Goal: Task Accomplishment & Management: Complete application form

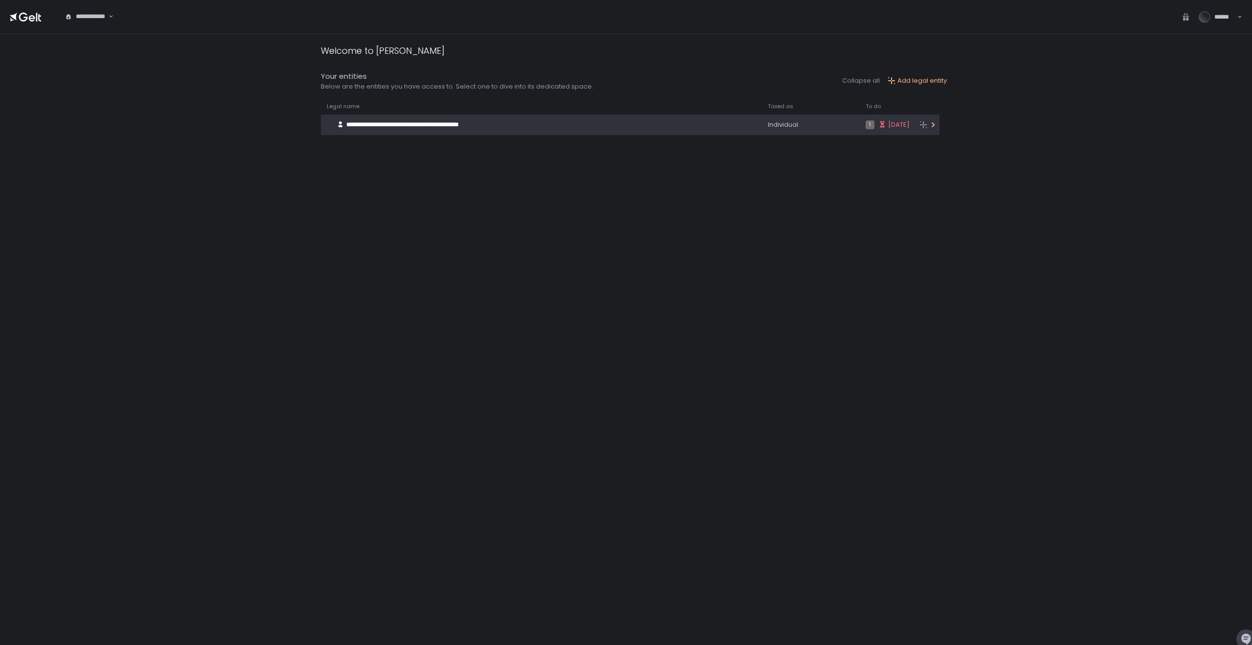
click at [415, 127] on span "**********" at bounding box center [402, 124] width 113 height 6
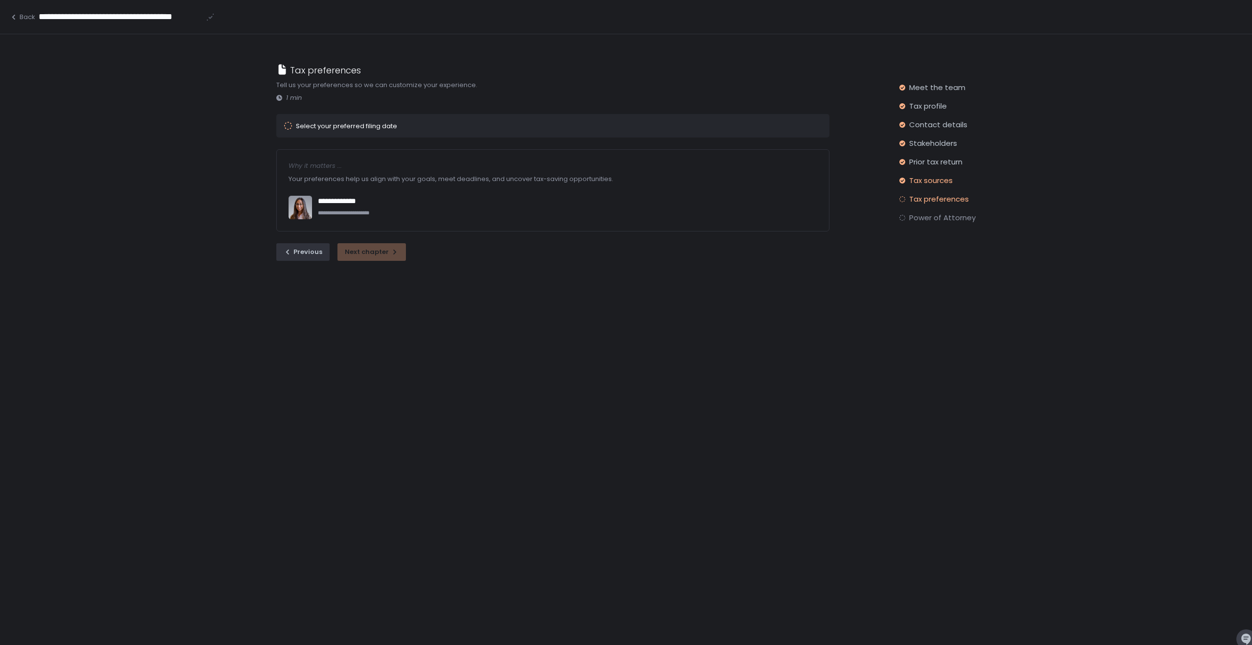
click at [920, 180] on span "Tax sources" at bounding box center [931, 181] width 44 height 10
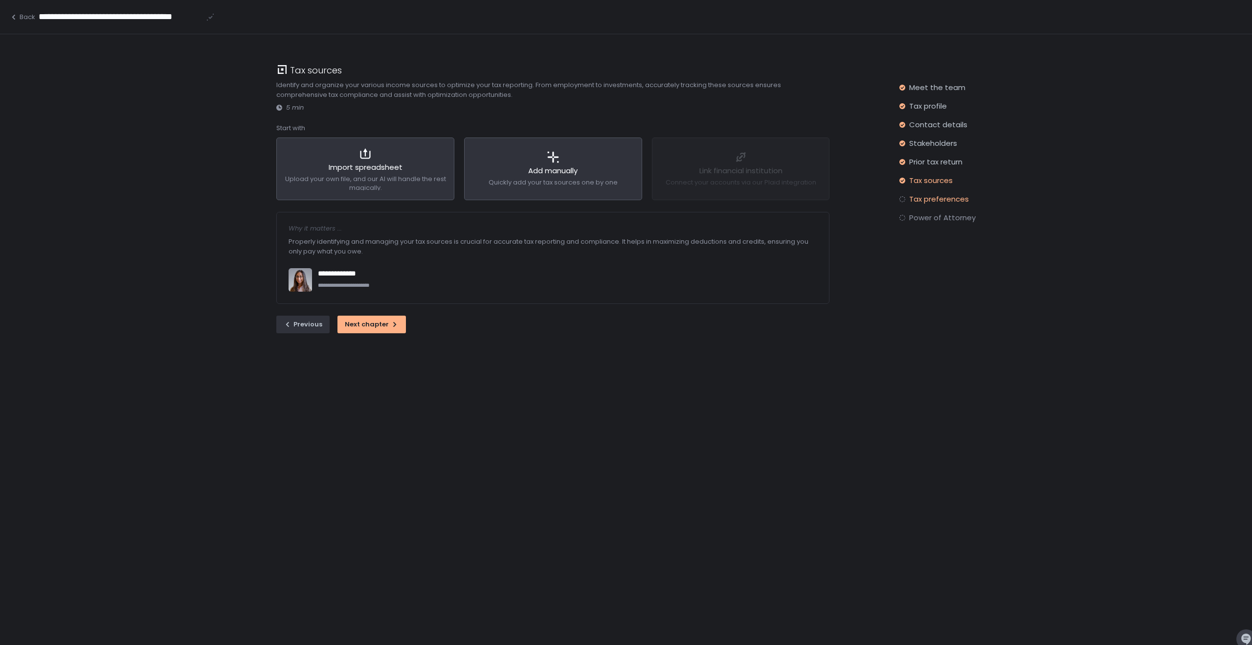
click at [933, 200] on span "Tax preferences" at bounding box center [939, 199] width 60 height 10
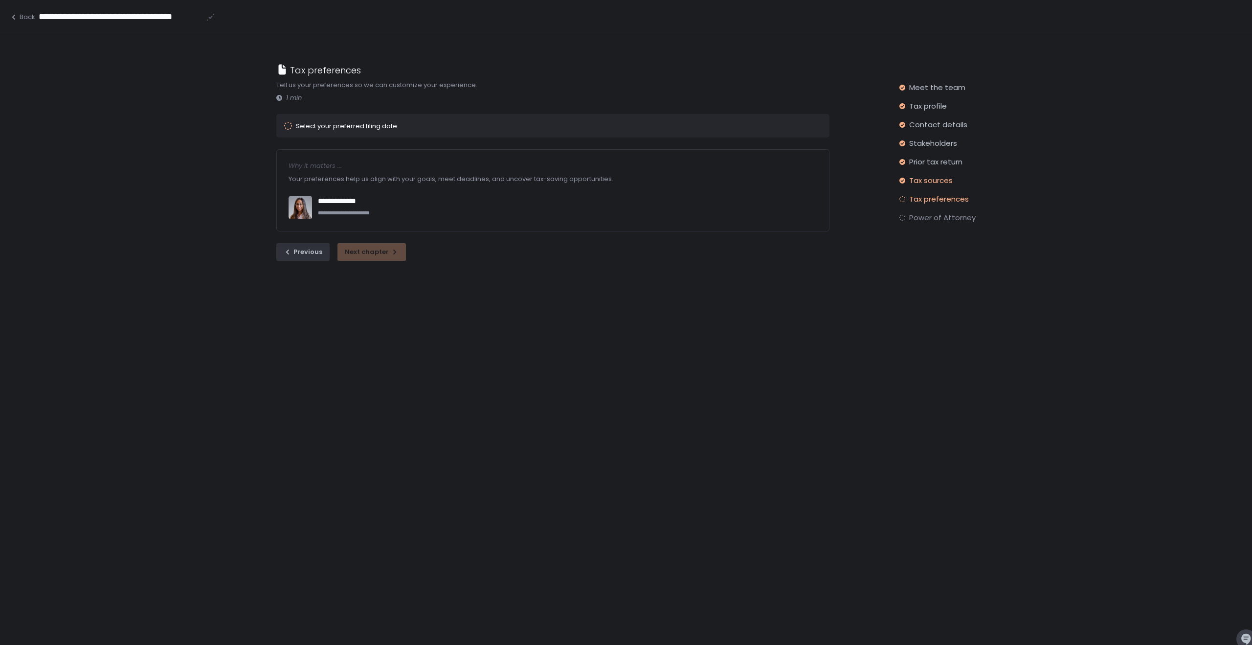
click at [932, 182] on span "Tax sources" at bounding box center [931, 181] width 44 height 10
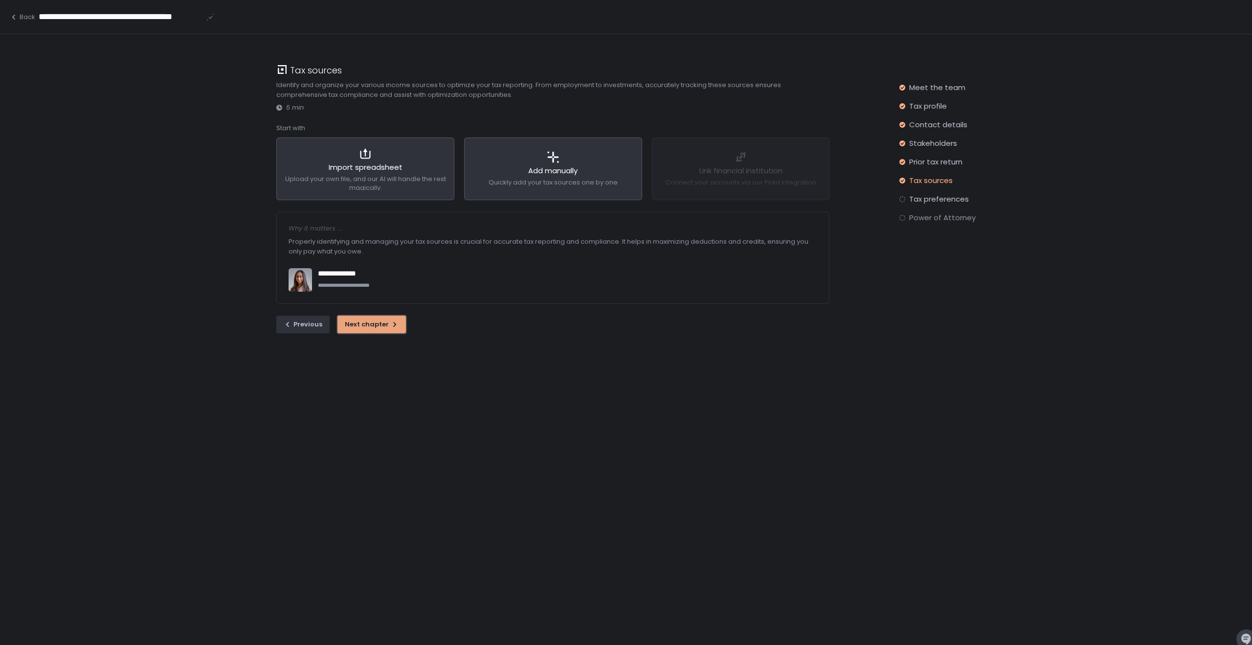
click at [363, 327] on div "Next chapter" at bounding box center [372, 324] width 54 height 9
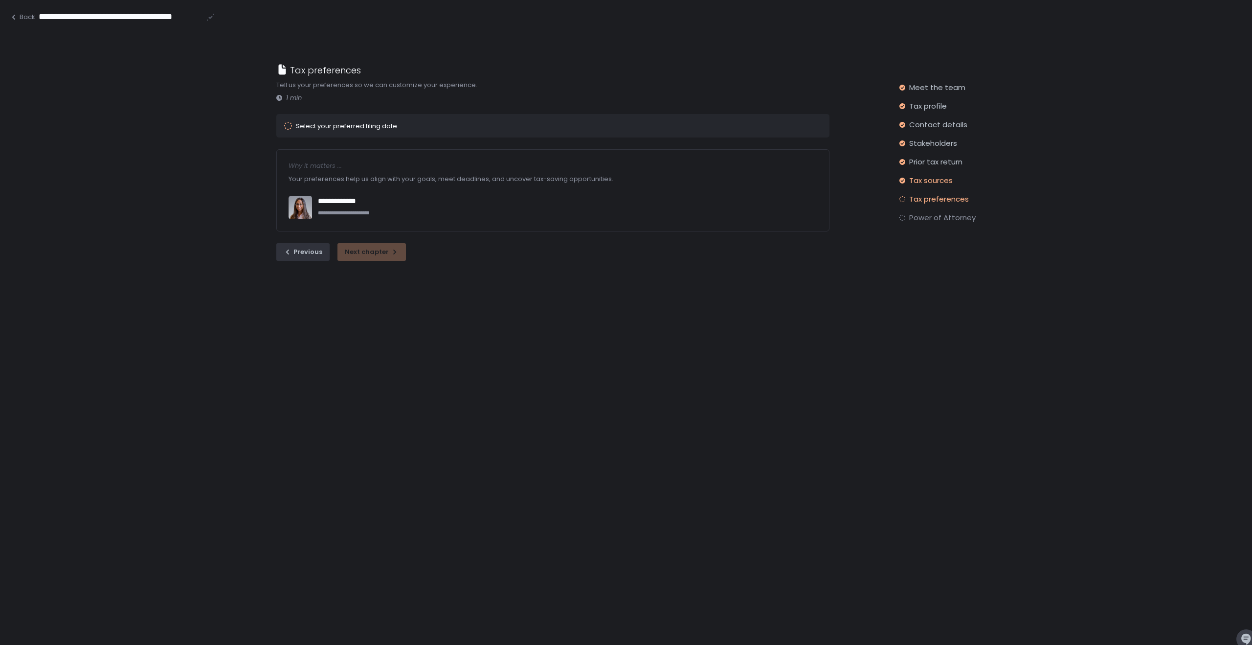
click at [927, 181] on span "Tax sources" at bounding box center [931, 181] width 44 height 10
